Goal: Transaction & Acquisition: Purchase product/service

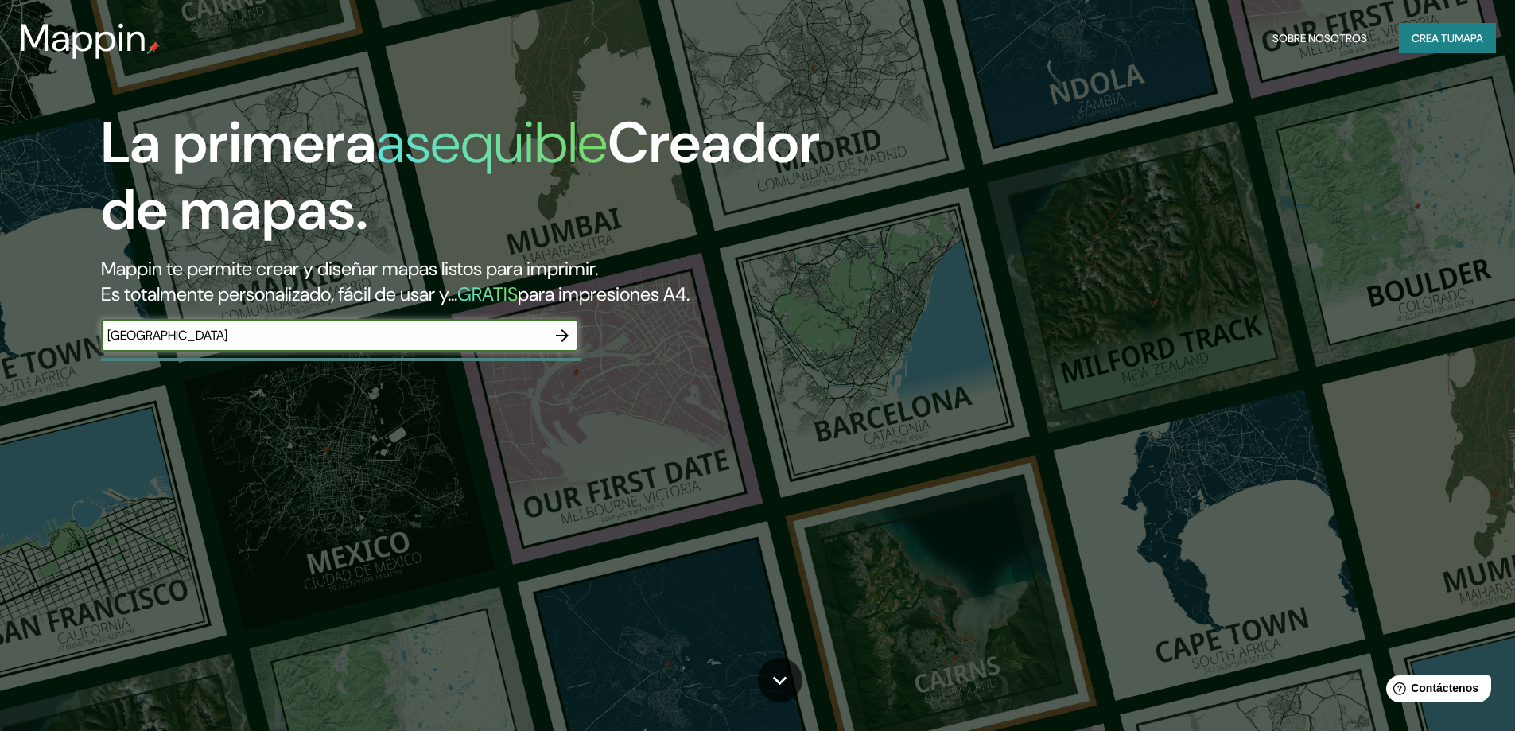
type input "[GEOGRAPHIC_DATA]"
click at [562, 334] on icon "button" at bounding box center [562, 335] width 19 height 19
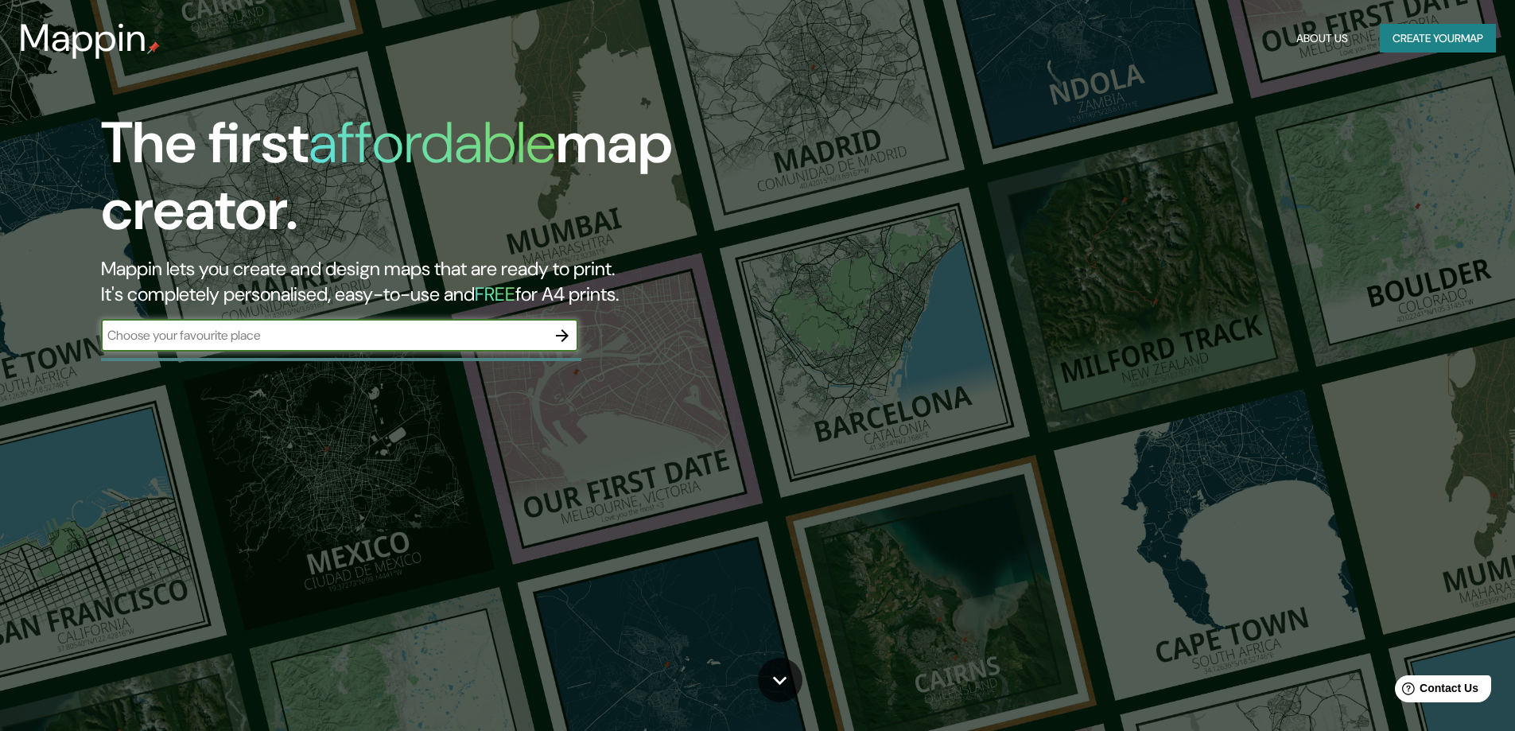
click at [207, 335] on input "text" at bounding box center [323, 335] width 445 height 18
type input "[GEOGRAPHIC_DATA]. [GEOGRAPHIC_DATA]. [GEOGRAPHIC_DATA]"
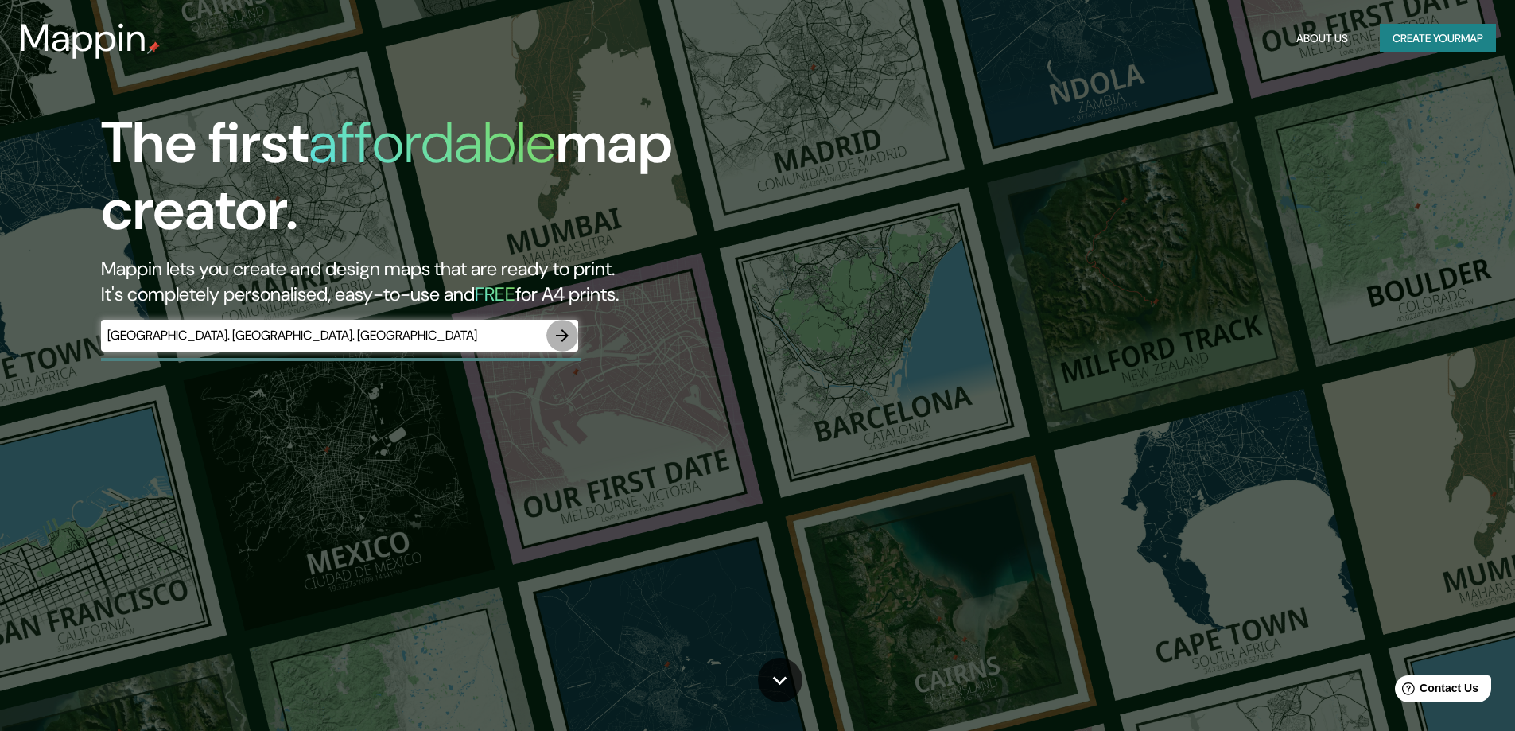
click at [570, 331] on icon "button" at bounding box center [562, 335] width 19 height 19
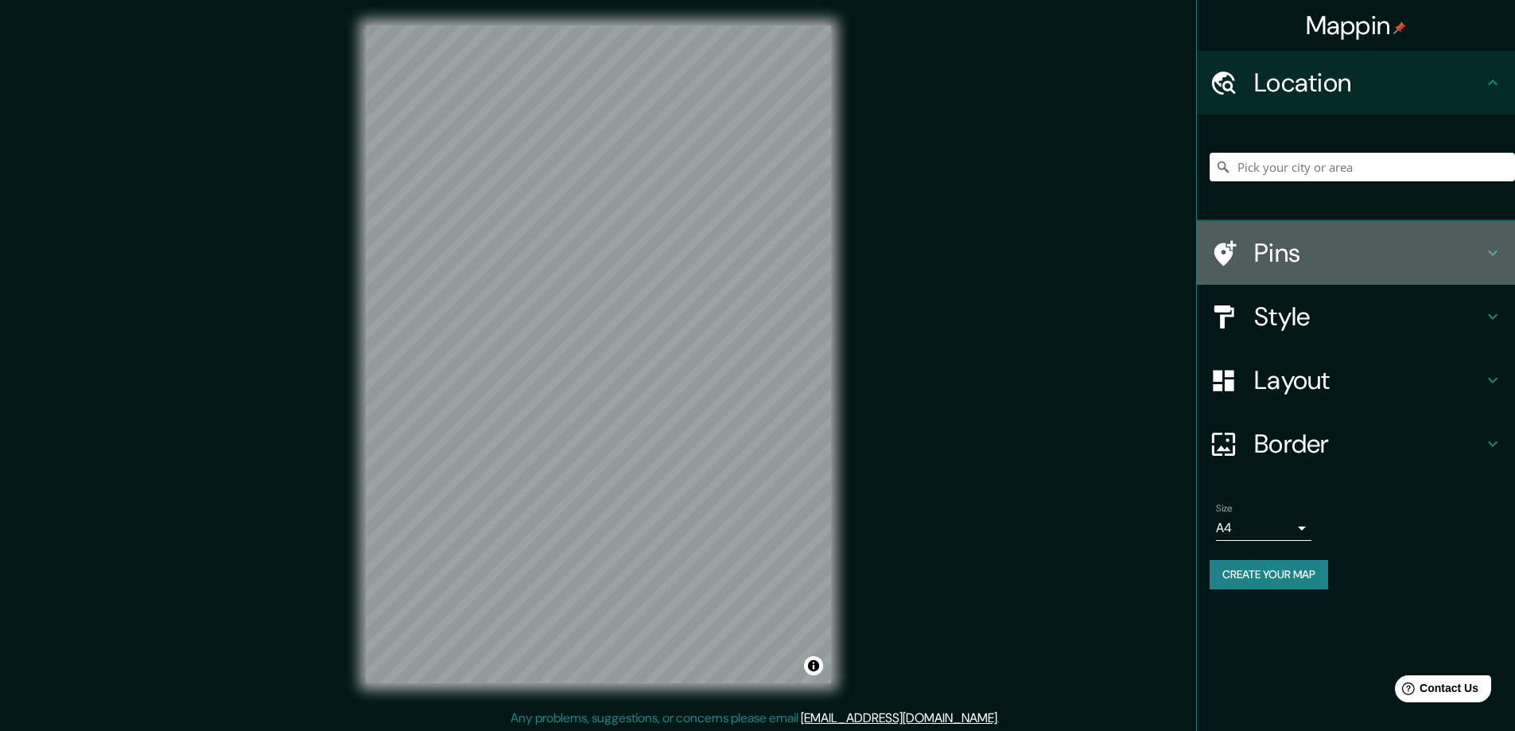
click at [1275, 246] on h4 "Pins" at bounding box center [1368, 253] width 229 height 32
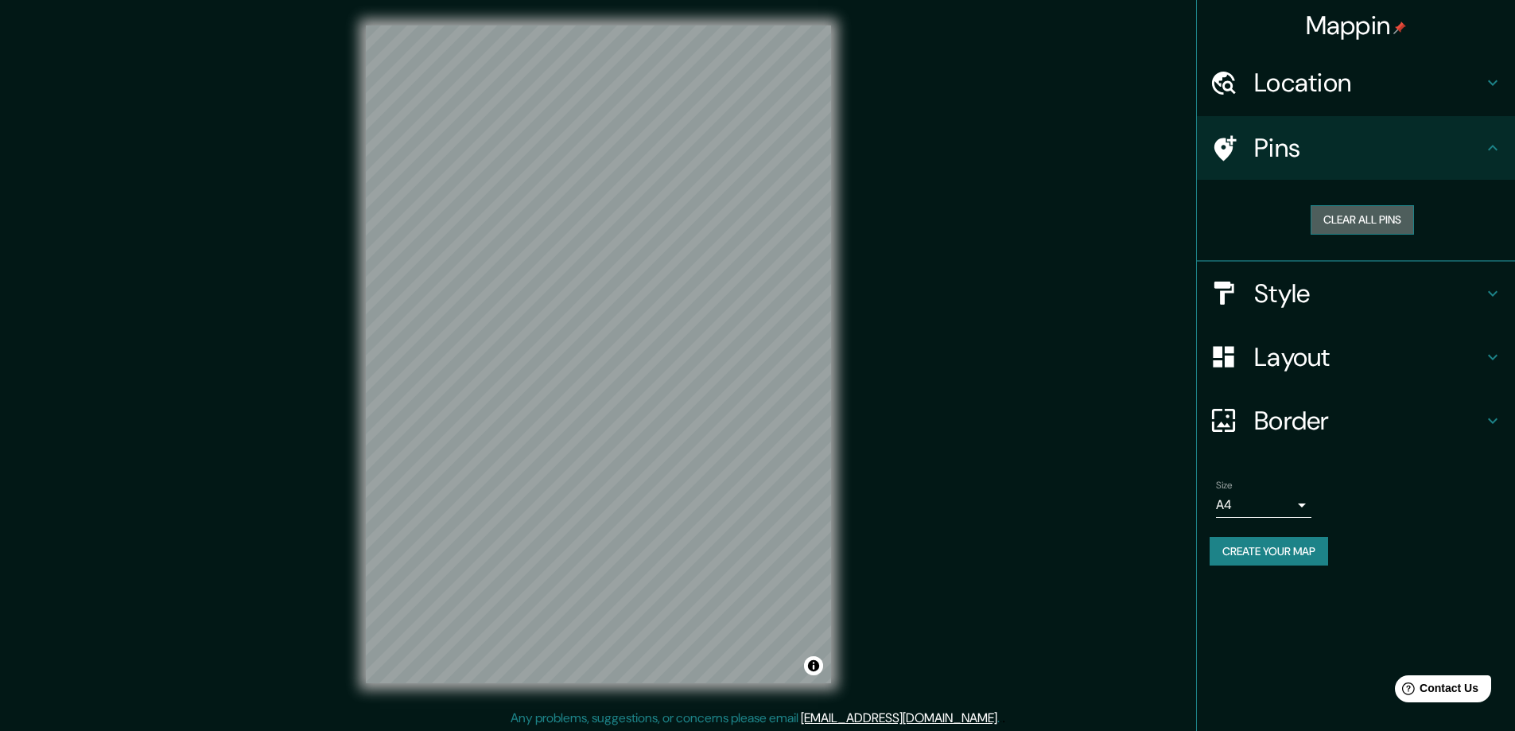
click at [1347, 223] on button "Clear all pins" at bounding box center [1362, 219] width 103 height 29
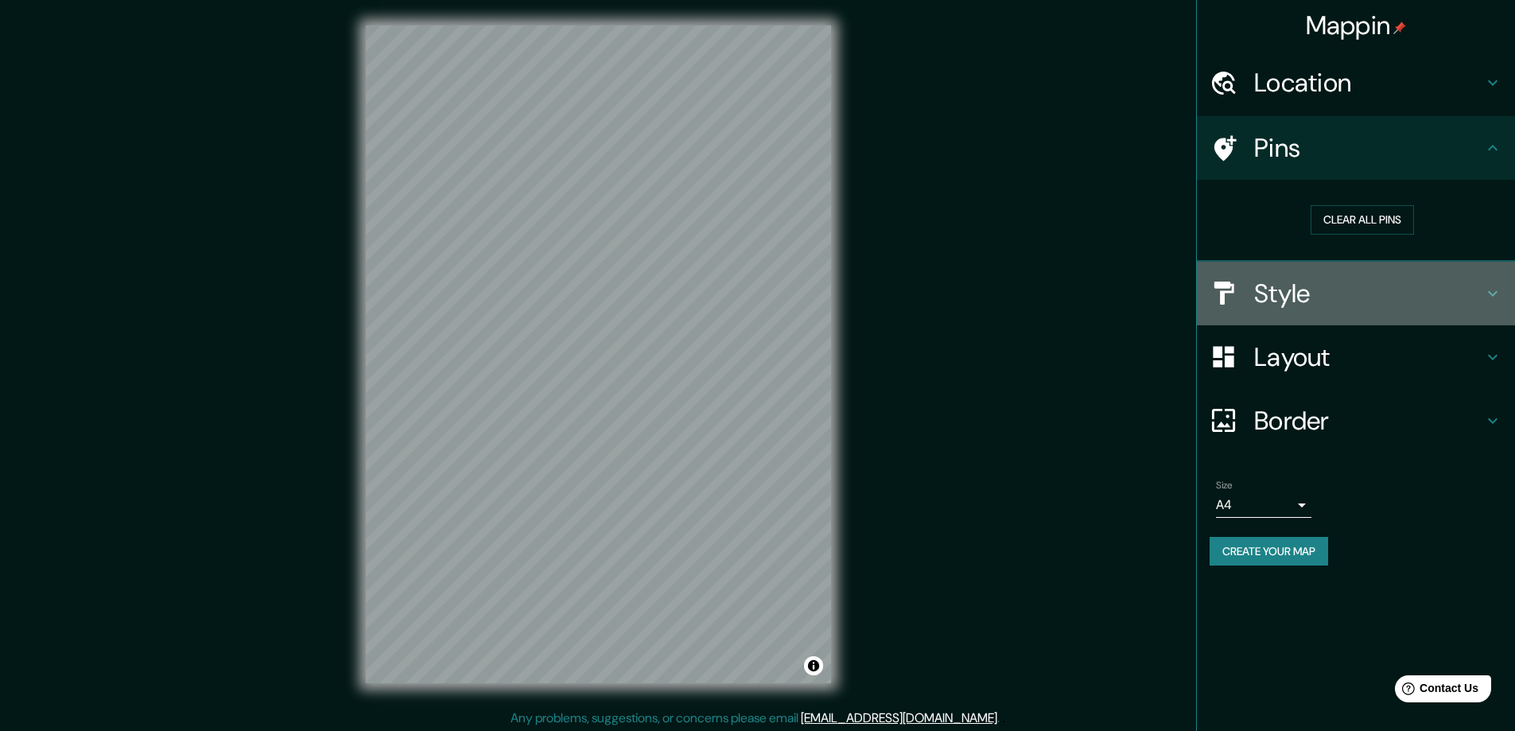
click at [1282, 298] on h4 "Style" at bounding box center [1368, 294] width 229 height 32
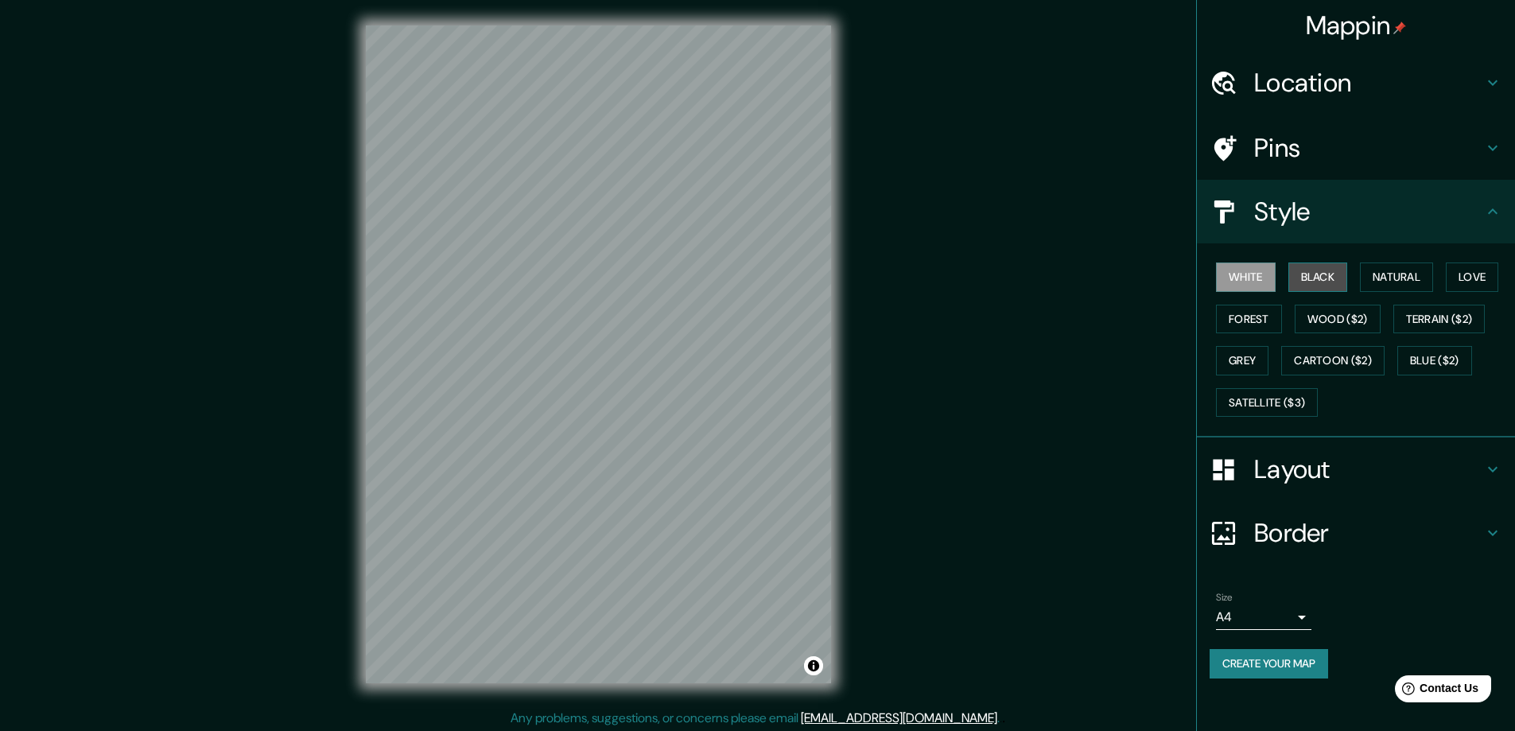
click at [1320, 278] on button "Black" at bounding box center [1318, 276] width 60 height 29
click at [1386, 276] on button "Natural" at bounding box center [1396, 276] width 73 height 29
click at [1349, 320] on button "Wood ($2)" at bounding box center [1338, 319] width 86 height 29
click at [1288, 470] on h4 "Layout" at bounding box center [1368, 469] width 229 height 32
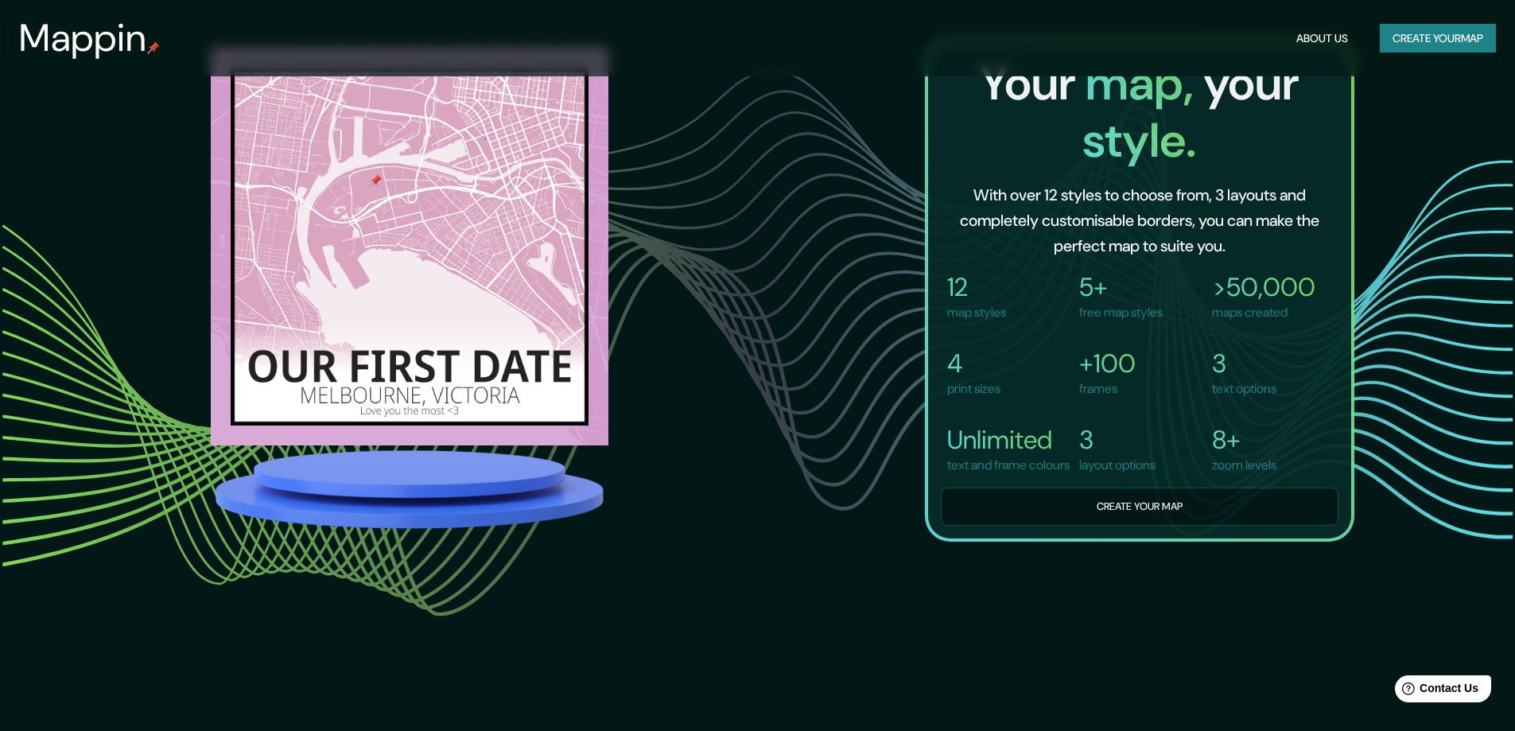
scroll to position [344, 0]
